Goal: Task Accomplishment & Management: Manage account settings

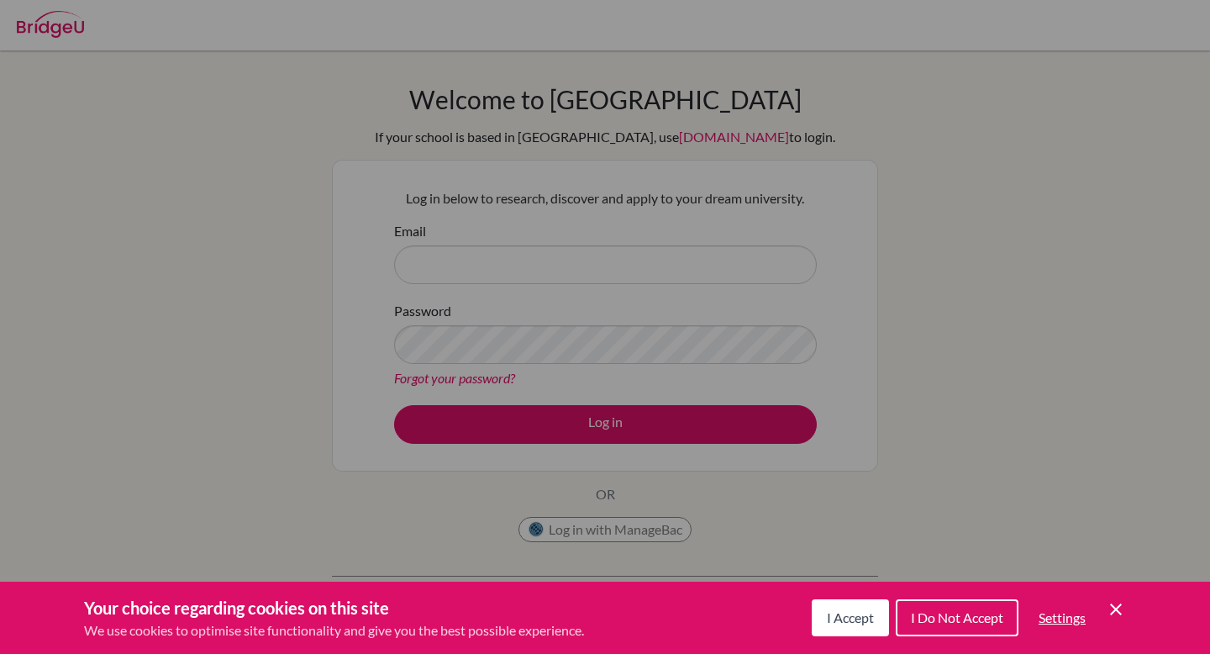
click at [841, 610] on span "I Accept" at bounding box center [850, 617] width 47 height 16
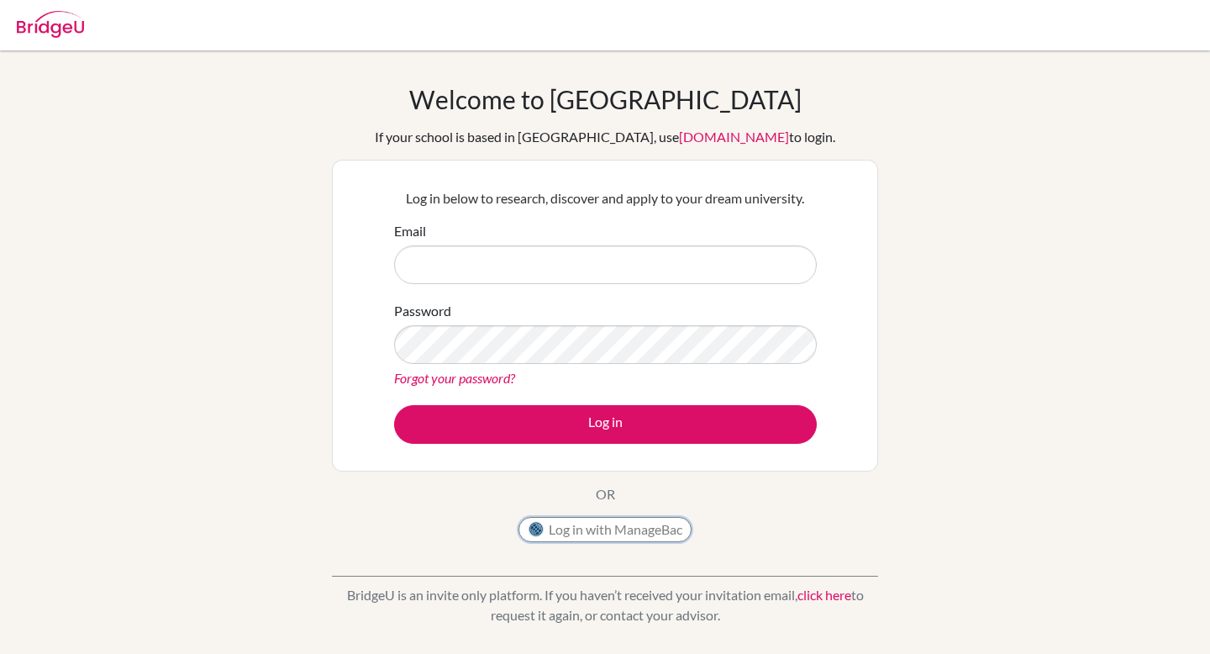
click at [610, 531] on button "Log in with ManageBac" at bounding box center [604, 529] width 173 height 25
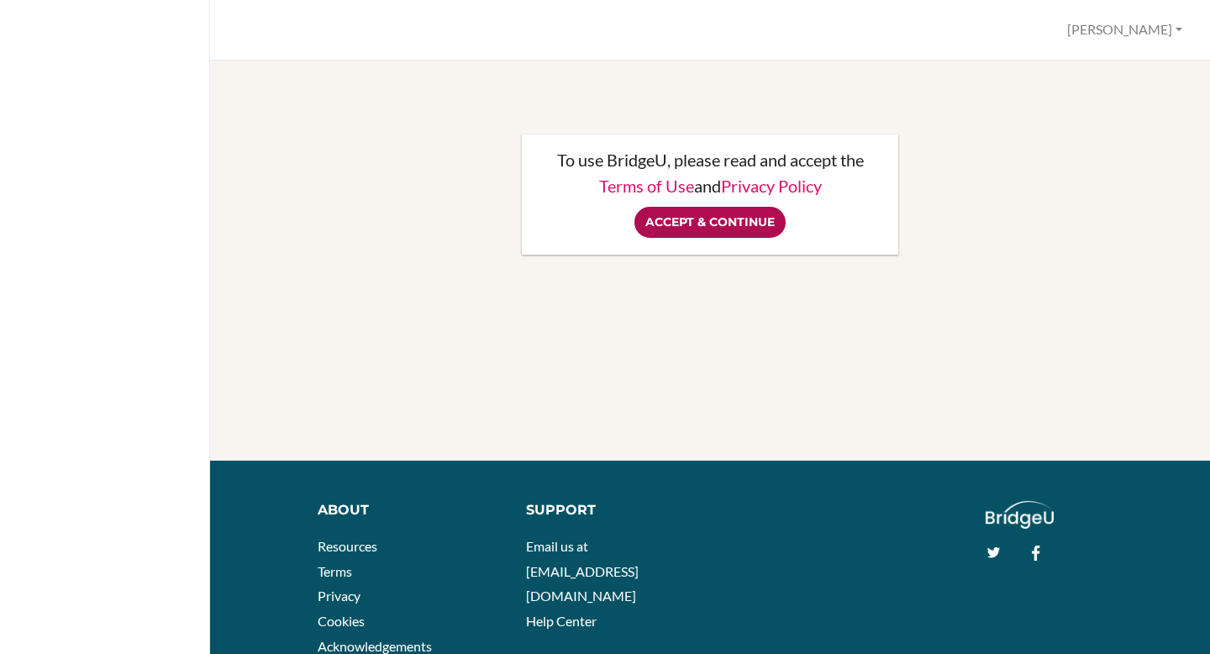
click at [699, 217] on input "Accept & Continue" at bounding box center [709, 222] width 151 height 31
